Goal: Task Accomplishment & Management: Use online tool/utility

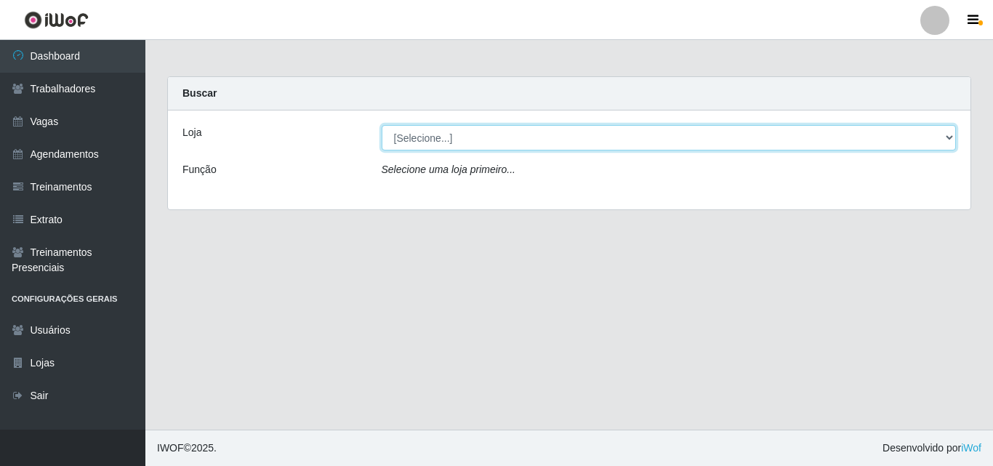
click at [409, 142] on select "[Selecione...] Chinatown Sushimi - [GEOGRAPHIC_DATA]" at bounding box center [669, 137] width 575 height 25
select select "357"
click at [382, 125] on select "[Selecione...] Chinatown Sushimi - [GEOGRAPHIC_DATA]" at bounding box center [669, 137] width 575 height 25
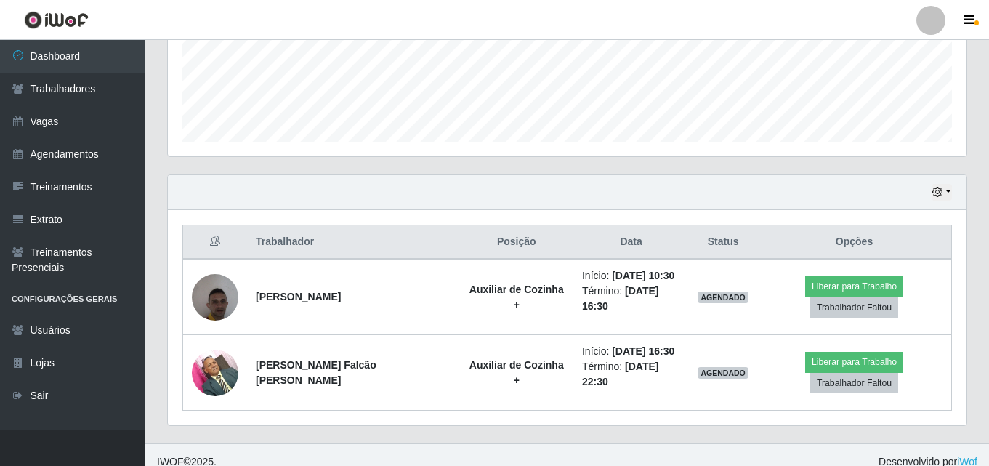
scroll to position [392, 0]
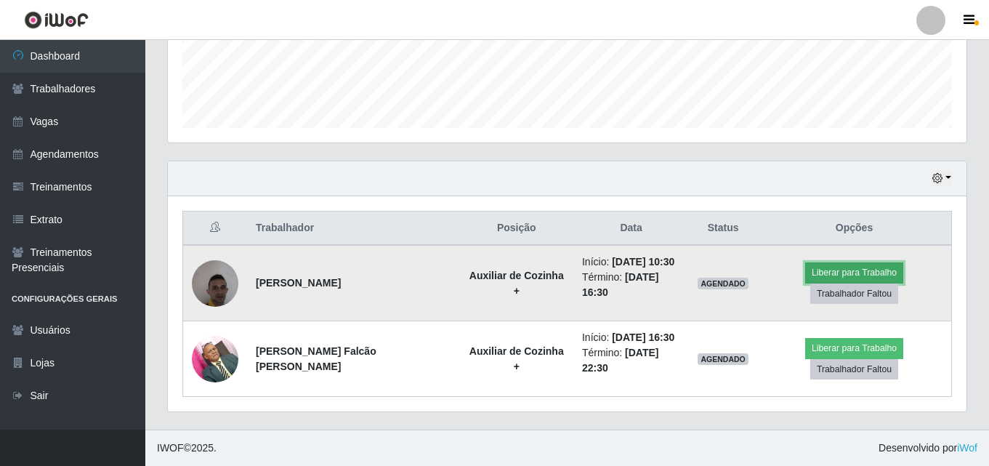
click at [834, 275] on button "Liberar para Trabalho" at bounding box center [854, 272] width 98 height 20
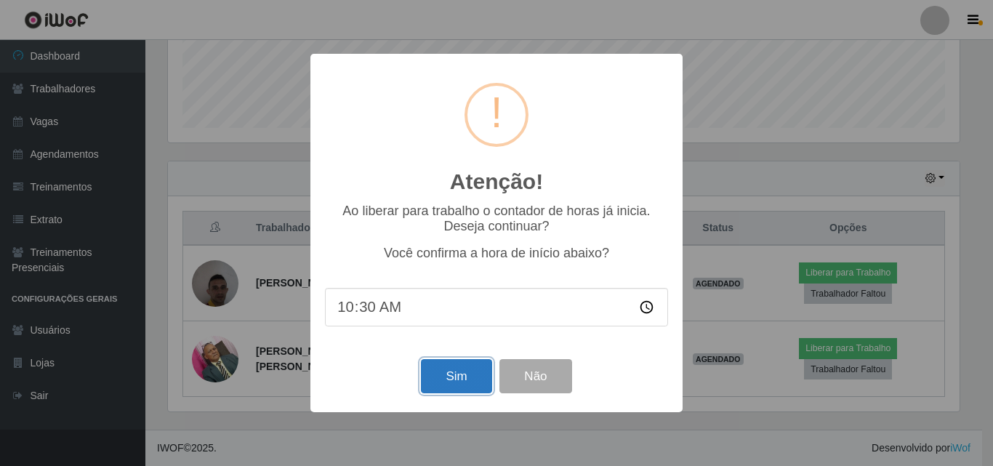
click at [469, 375] on button "Sim" at bounding box center [456, 376] width 71 height 34
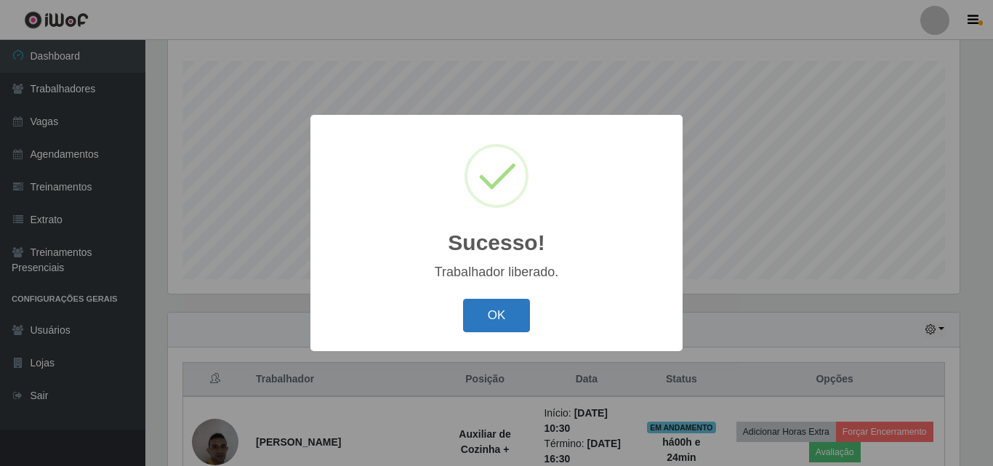
click at [481, 329] on button "OK" at bounding box center [497, 316] width 68 height 34
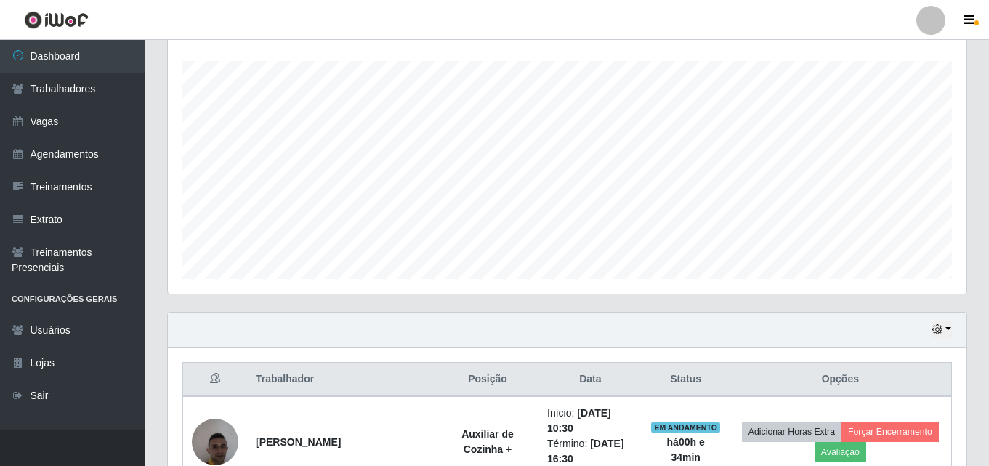
scroll to position [422, 0]
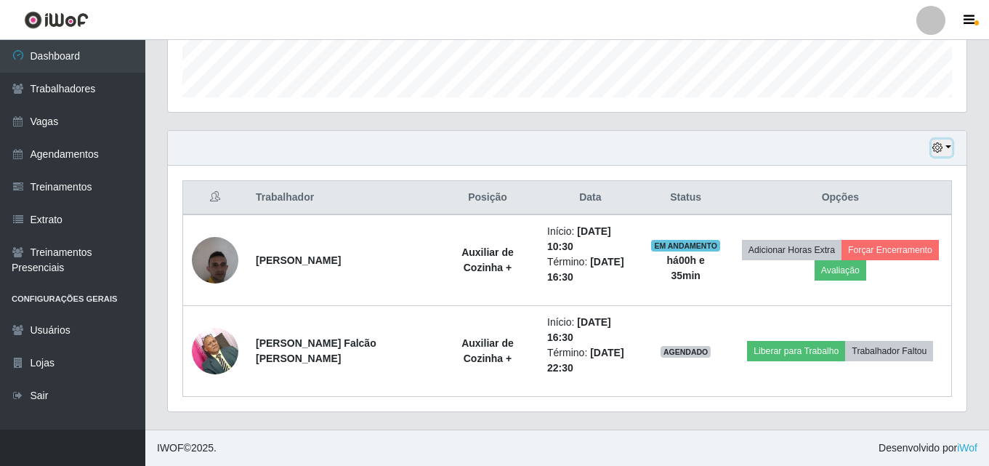
click at [949, 150] on button "button" at bounding box center [942, 148] width 20 height 17
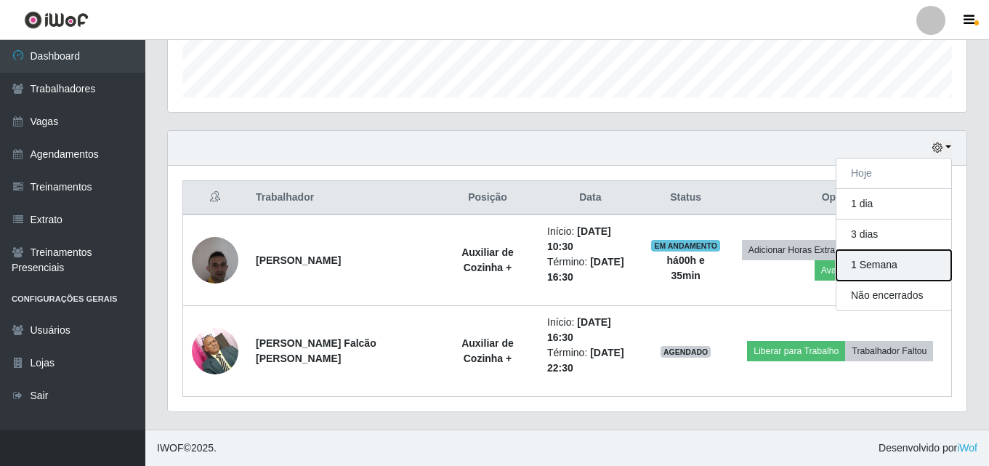
click at [885, 272] on button "1 Semana" at bounding box center [894, 265] width 115 height 31
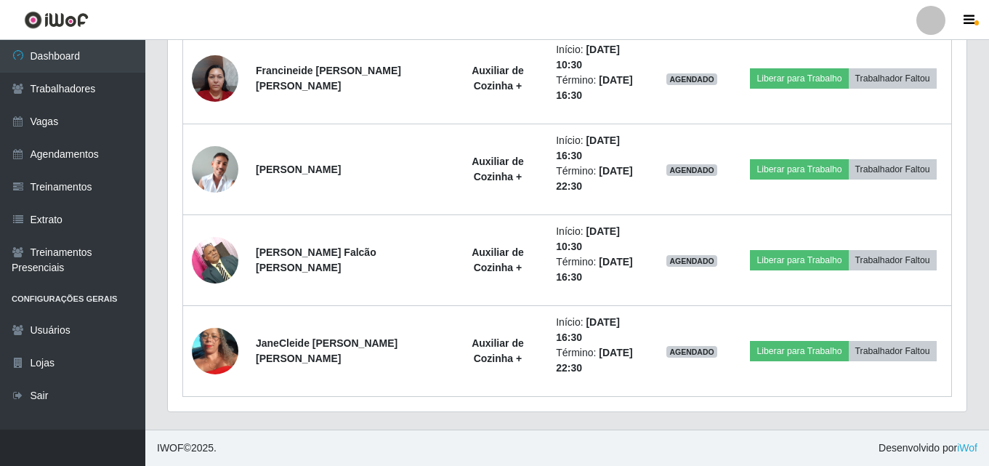
scroll to position [513, 0]
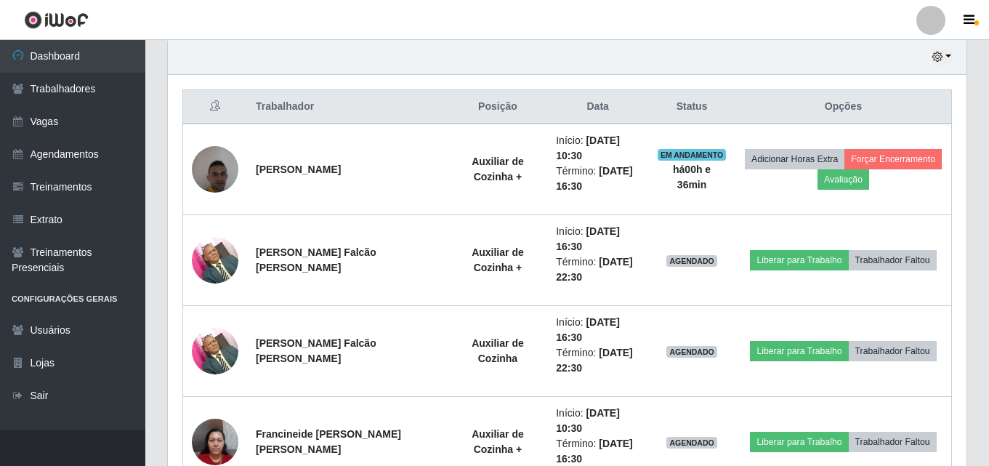
click at [953, 57] on div "Hoje 1 dia 3 dias 1 Semana Não encerrados" at bounding box center [567, 57] width 799 height 35
click at [950, 57] on button "button" at bounding box center [942, 57] width 20 height 17
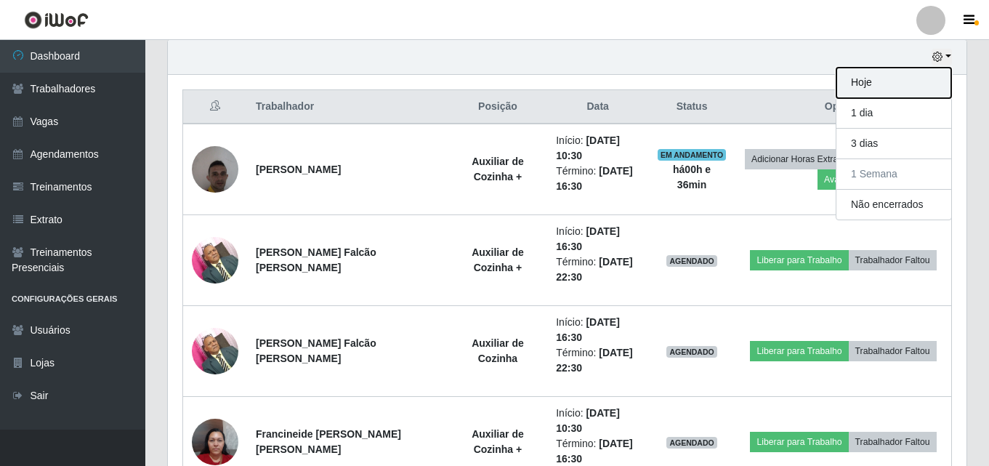
click at [897, 76] on button "Hoje" at bounding box center [894, 83] width 115 height 31
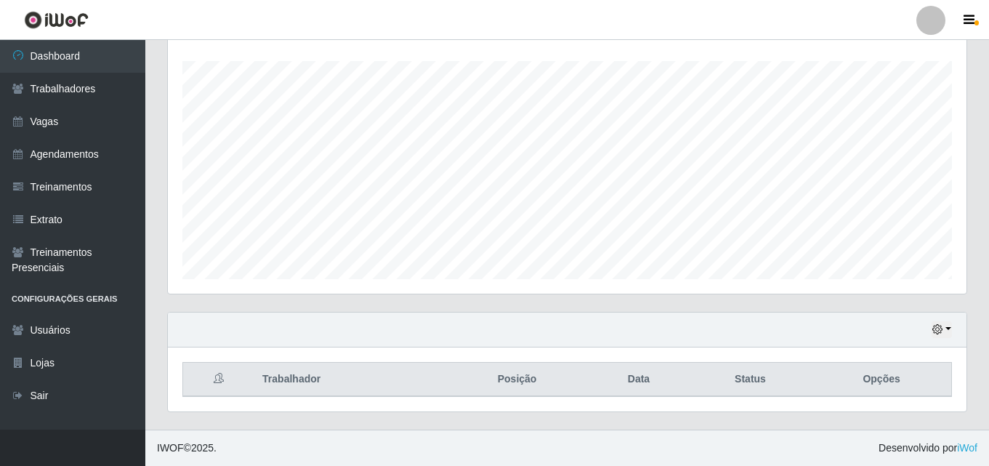
scroll to position [422, 0]
